Goal: Task Accomplishment & Management: Use online tool/utility

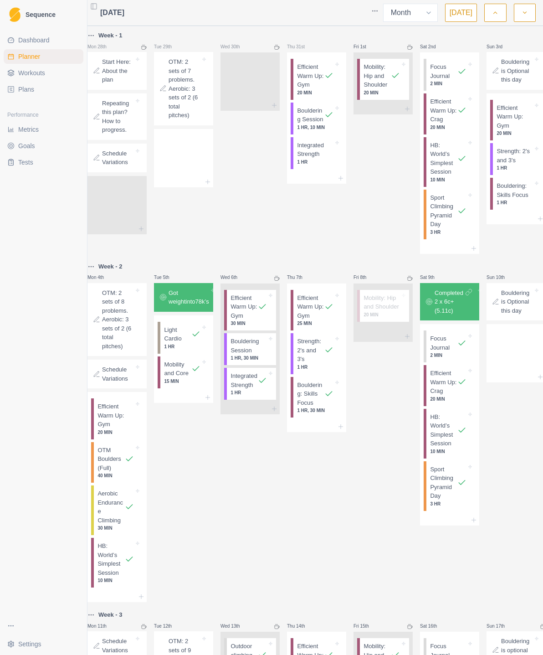
select select "month"
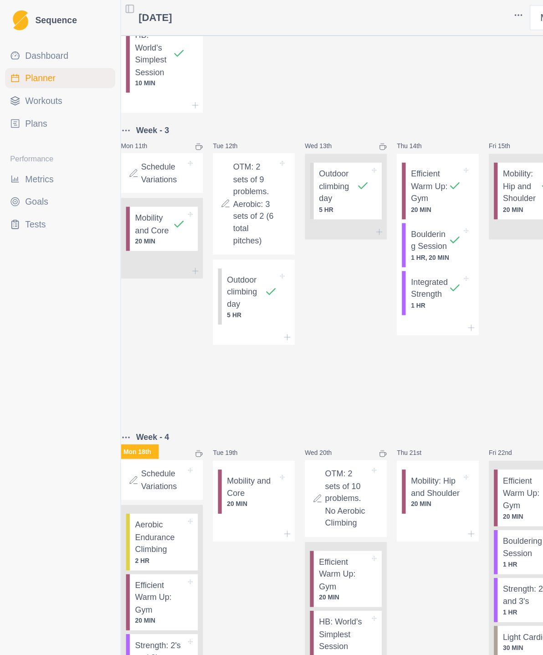
scroll to position [531, 0]
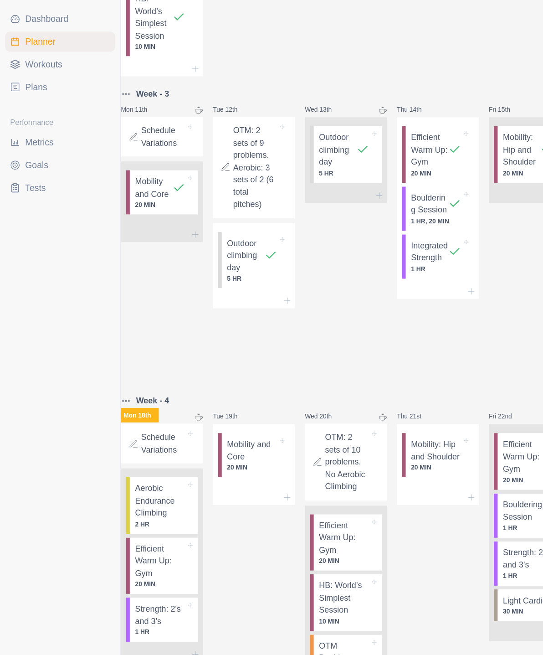
click at [123, 375] on p "Aerobic Endurance Climbing" at bounding box center [116, 388] width 36 height 27
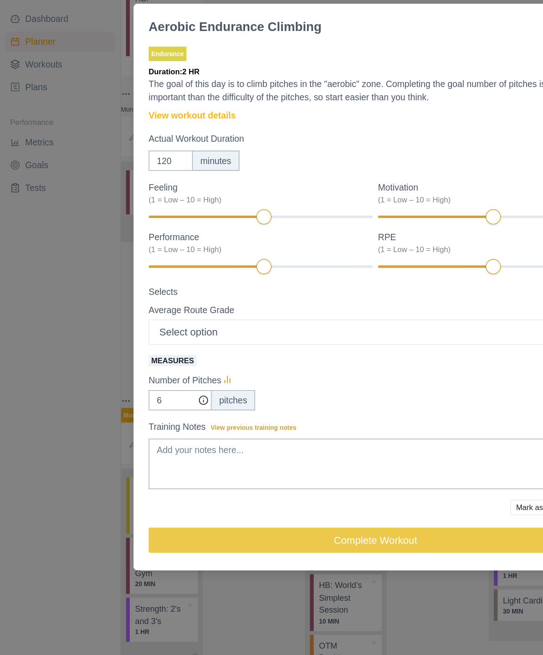
click at [160, 105] on link "View workout details" at bounding box center [139, 110] width 63 height 10
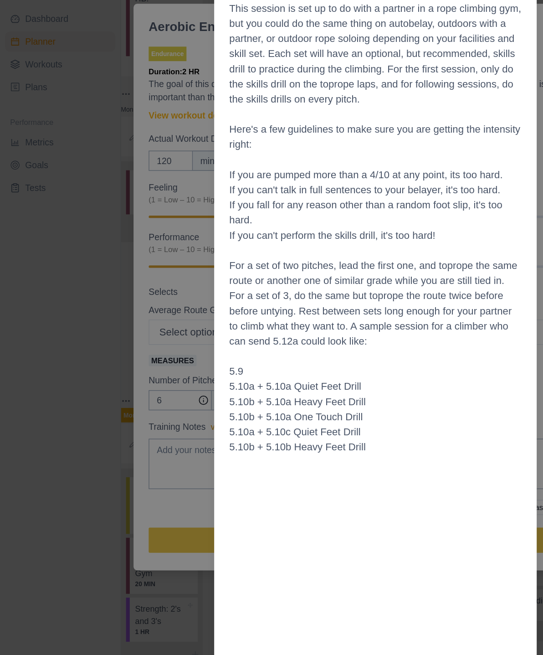
scroll to position [0, 0]
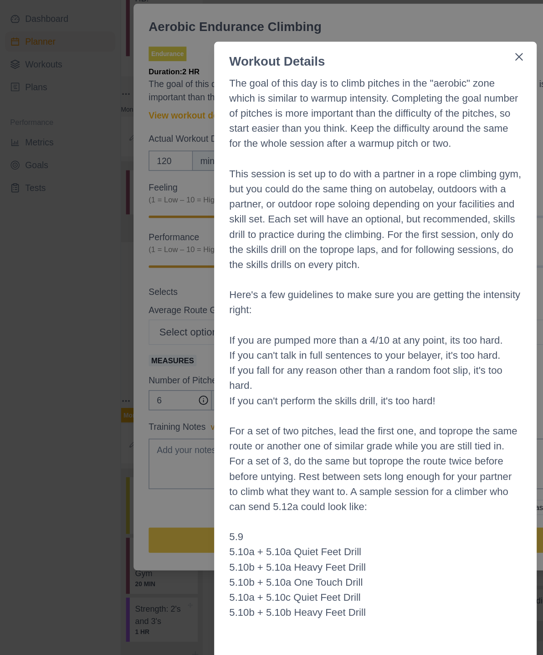
click at [376, 65] on icon "Close" at bounding box center [375, 67] width 5 height 5
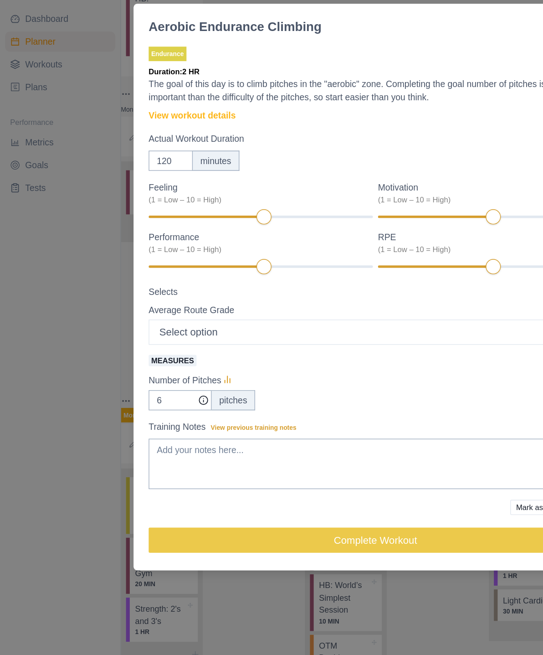
click at [60, 63] on div "Aerobic Endurance Climbing [DATE] Link To Goal View Workout Metrics Edit Origin…" at bounding box center [271, 327] width 543 height 655
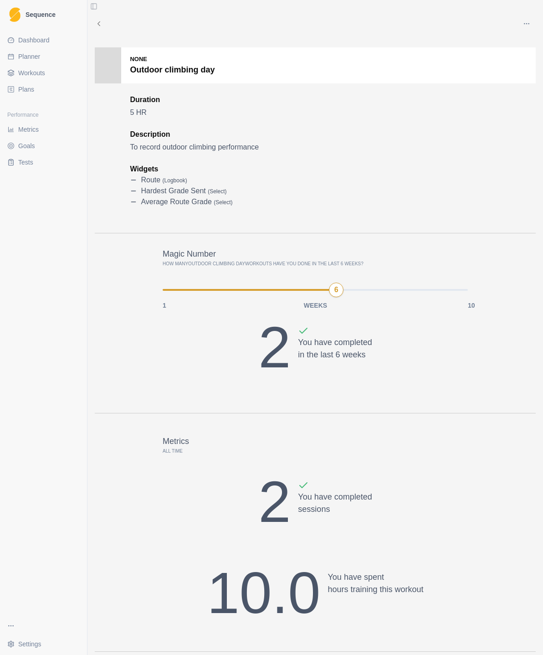
select select "month"
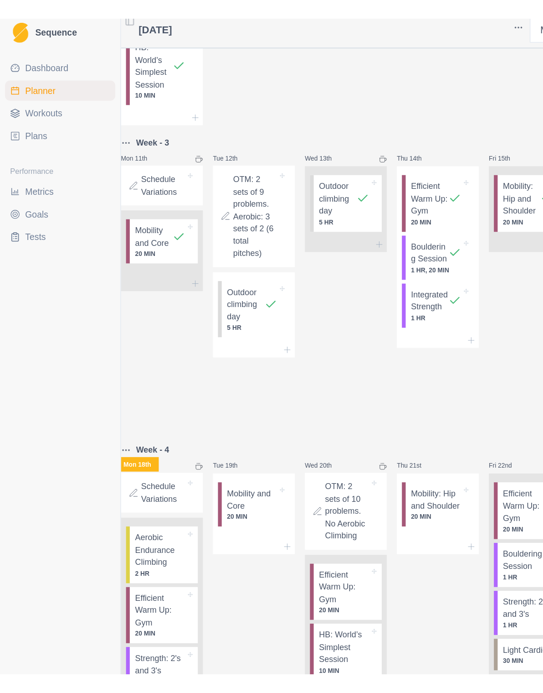
scroll to position [531, 0]
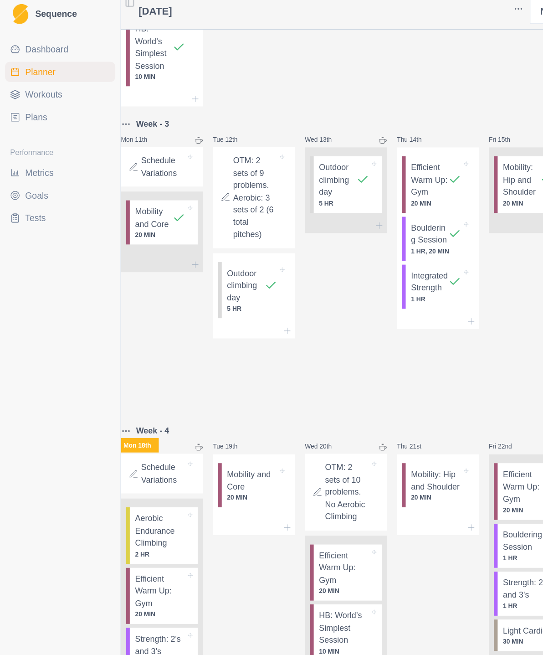
click at [124, 462] on p "Strength: 2's and 3's" at bounding box center [116, 471] width 36 height 18
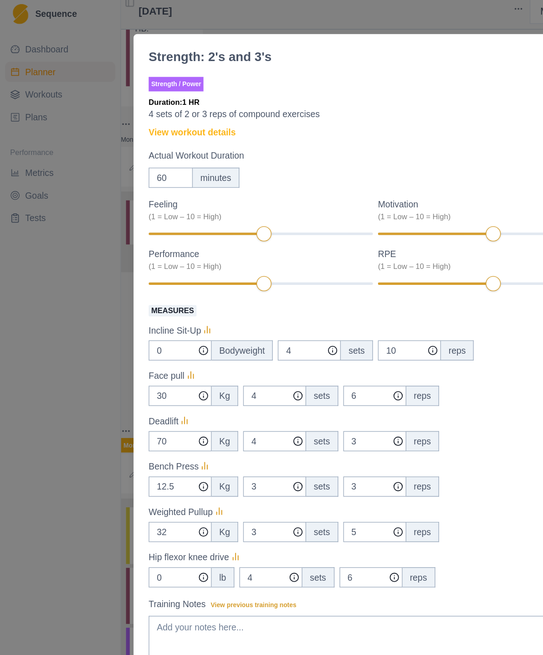
click at [290, 10] on div "Strength: 2's and 3's [DATE] Link To Goal View Workout Metrics Edit Original Wo…" at bounding box center [271, 327] width 543 height 655
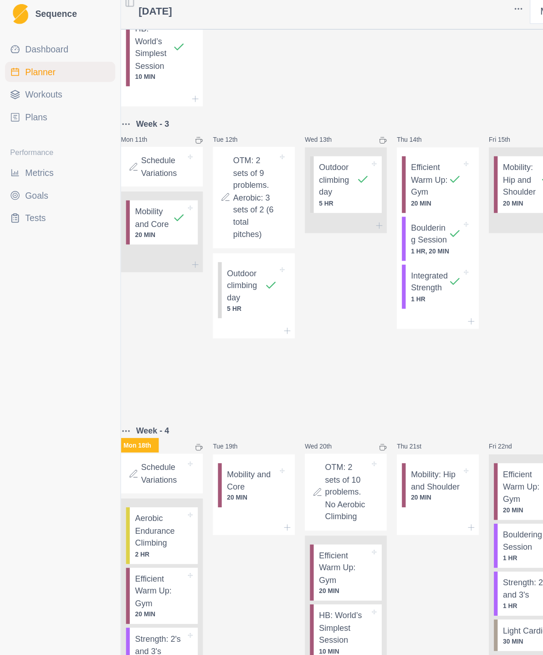
click at [66, 291] on div "Dashboard Planner Workouts Plans Performance Metrics Goals Tests" at bounding box center [43, 322] width 87 height 586
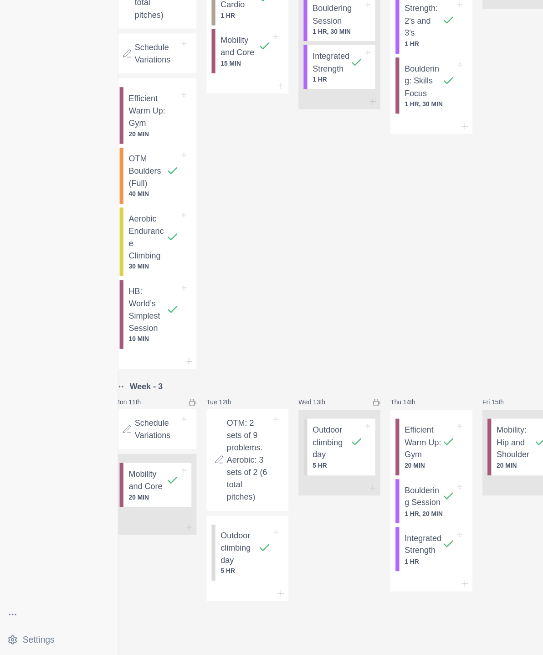
scroll to position [155, 0]
click at [114, 335] on p "Aerobic Endurance Climbing" at bounding box center [108, 353] width 27 height 36
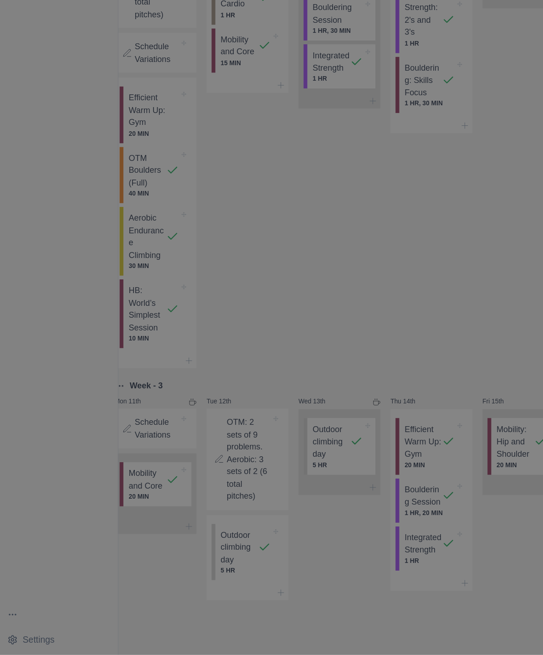
select select "7"
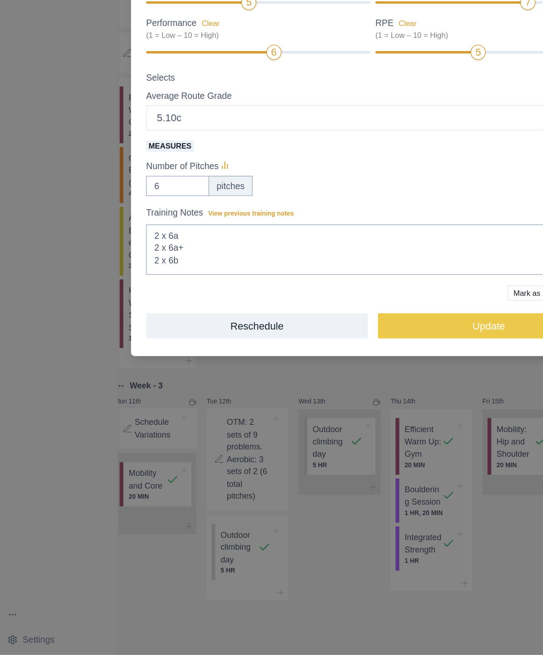
click at [285, 145] on div "Endurance Duration: 30 MIN The goal of this day is to climb pitches in the "aer…" at bounding box center [272, 246] width 328 height 377
click at [49, 277] on div "Aerobic Endurance Climbing [DATE] Link To Goal View Workout Metrics Edit Origin…" at bounding box center [271, 327] width 543 height 655
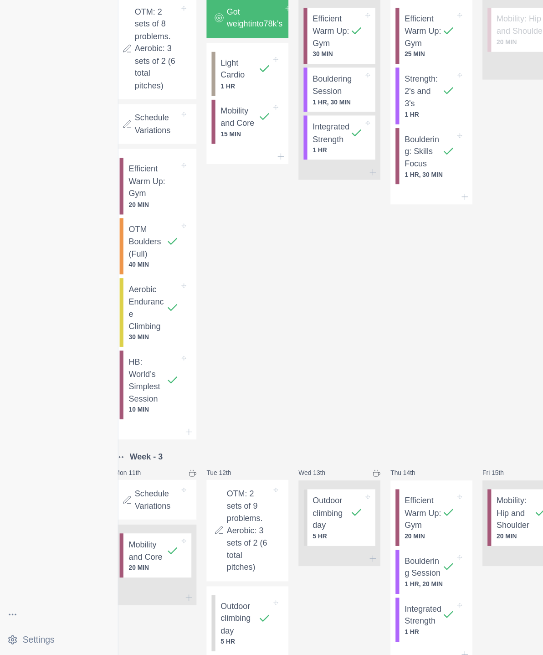
scroll to position [0, 0]
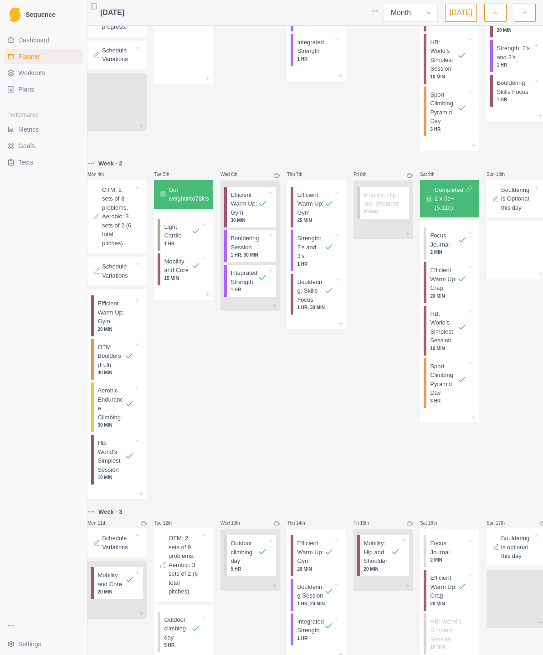
click at [122, 404] on p "Aerobic Endurance Climbing" at bounding box center [111, 404] width 27 height 36
select select "7"
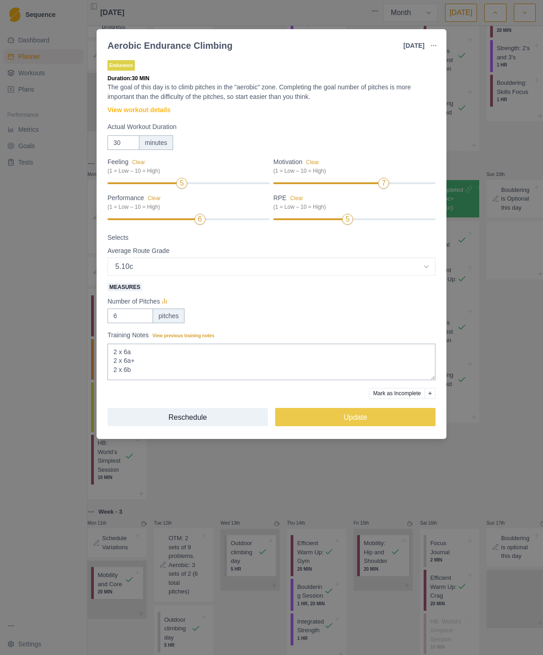
click at [54, 402] on div "Aerobic Endurance Climbing [DATE] Link To Goal View Workout Metrics Edit Origin…" at bounding box center [271, 327] width 543 height 655
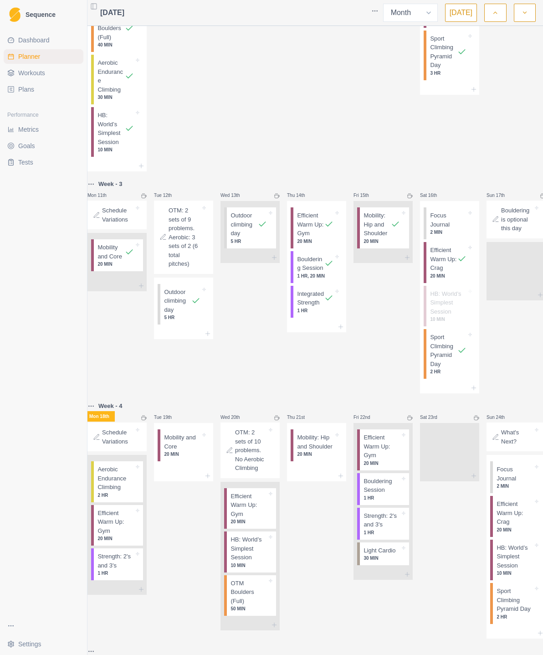
scroll to position [430, 0]
